Goal: Transaction & Acquisition: Purchase product/service

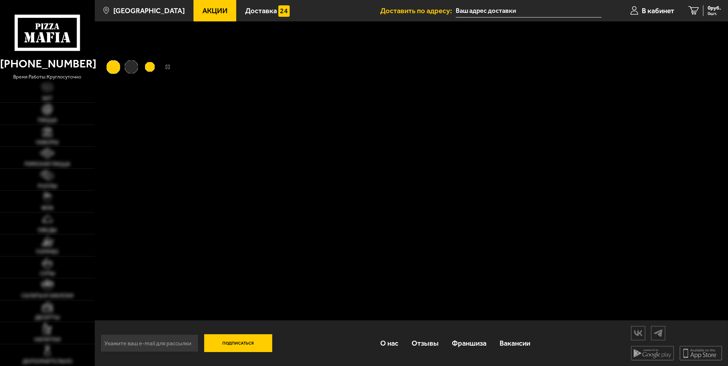
type input "[STREET_ADDRESS]"
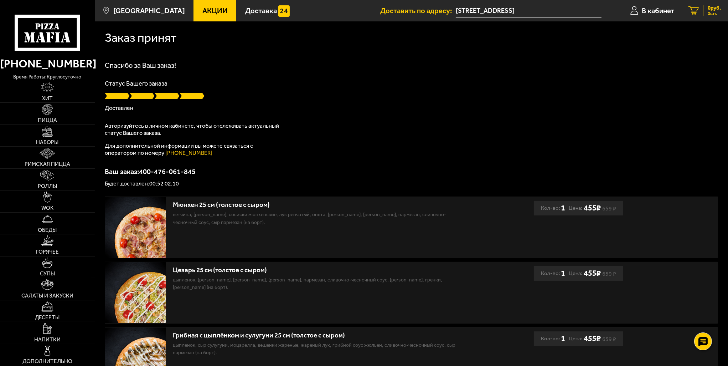
click at [710, 14] on span "0 шт." at bounding box center [714, 13] width 13 height 5
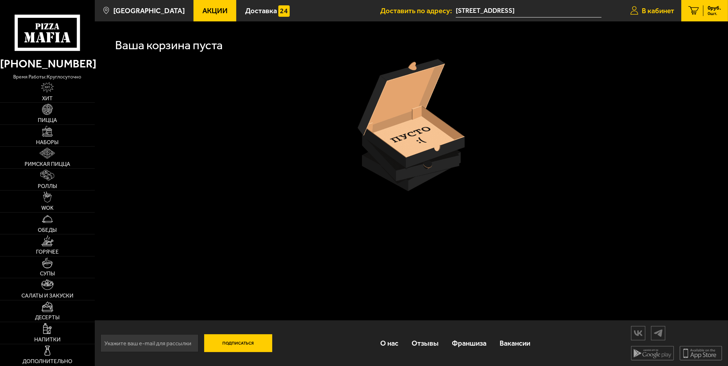
click at [656, 9] on span "В кабинет" at bounding box center [658, 10] width 32 height 7
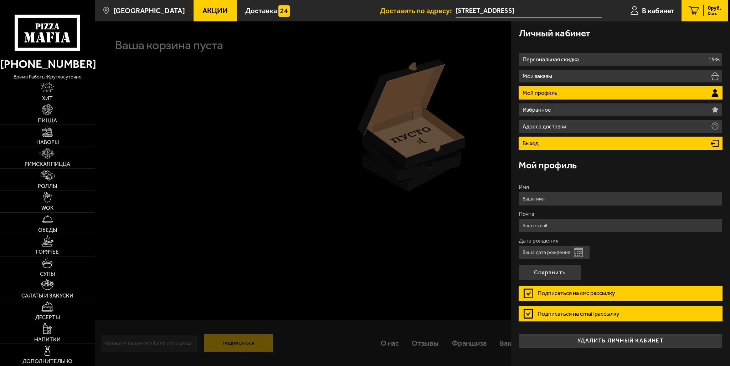
click at [580, 144] on li "Выход" at bounding box center [621, 143] width 204 height 13
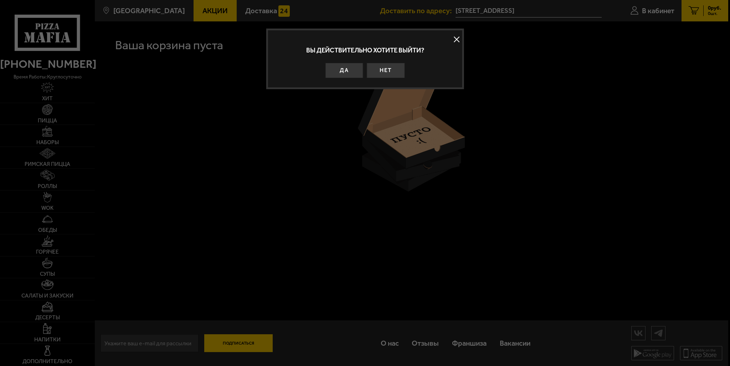
click at [344, 69] on button "Да" at bounding box center [344, 70] width 38 height 15
